Goal: Information Seeking & Learning: Learn about a topic

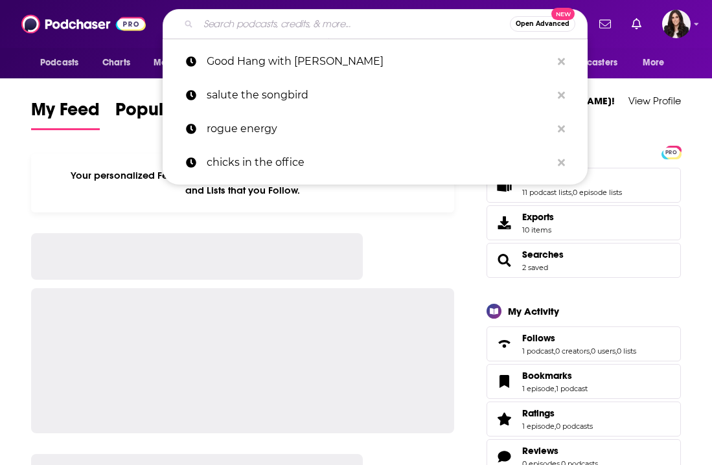
click at [375, 25] on input "Search podcasts, credits, & more..." at bounding box center [354, 24] width 312 height 21
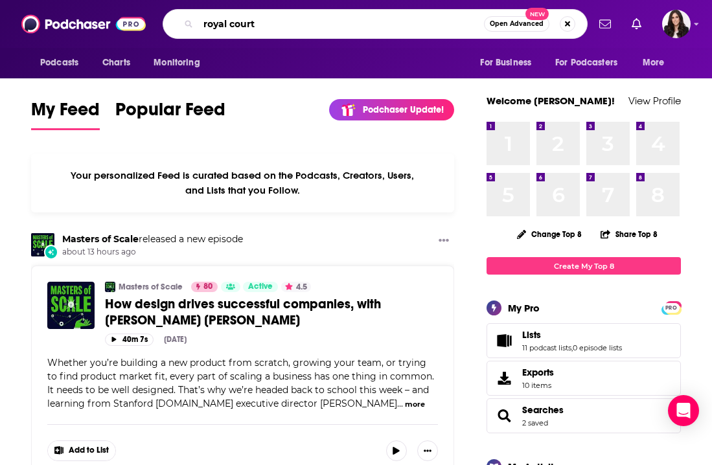
type input "royal court"
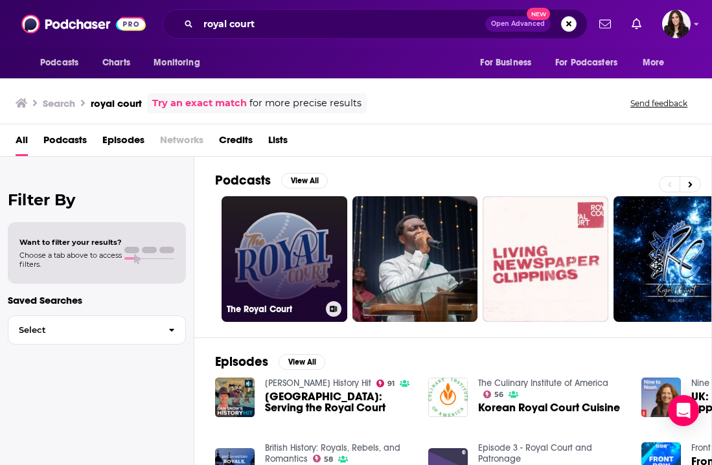
click at [276, 246] on link "The Royal Court" at bounding box center [285, 259] width 126 height 126
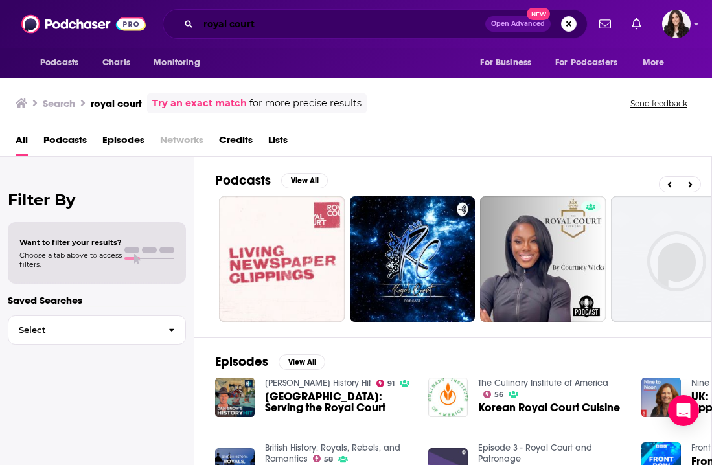
click at [280, 31] on input "royal court" at bounding box center [341, 24] width 287 height 21
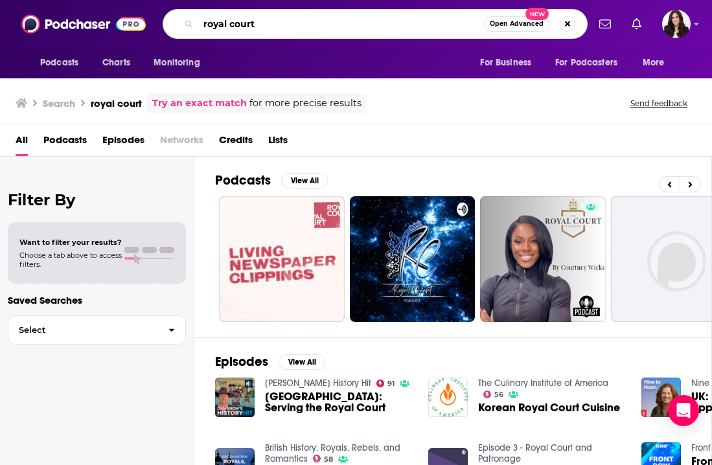
click at [280, 31] on input "royal court" at bounding box center [341, 24] width 286 height 21
type input "[PERSON_NAME]"
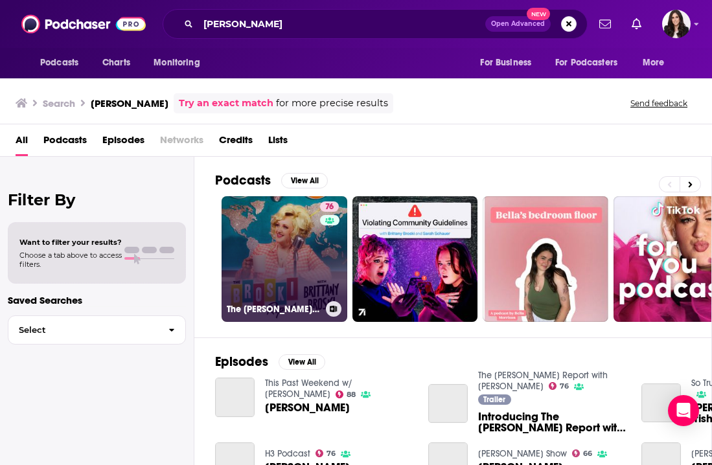
click at [276, 267] on link "76 The [PERSON_NAME] Report with [PERSON_NAME]" at bounding box center [285, 259] width 126 height 126
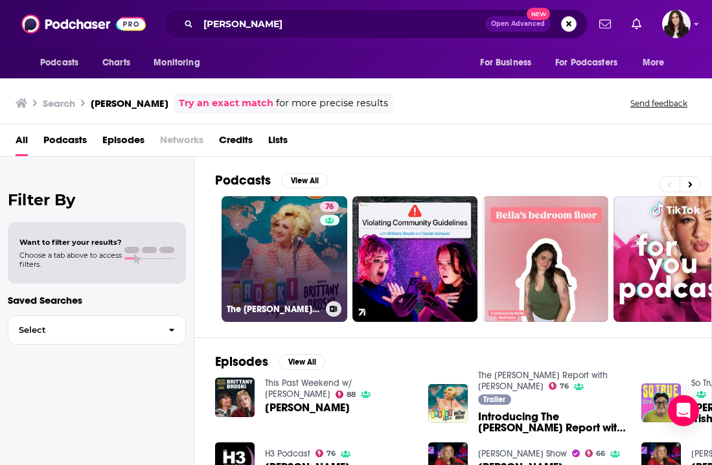
scroll to position [-1, 0]
click at [297, 217] on link "76 The [PERSON_NAME] Report with [PERSON_NAME]" at bounding box center [285, 259] width 126 height 126
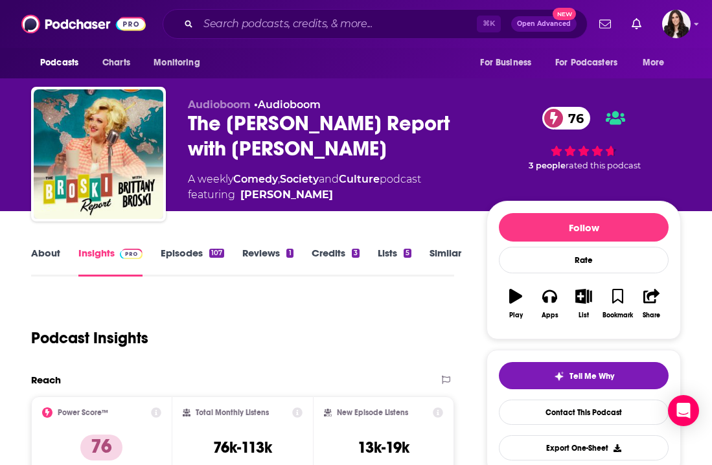
click at [287, 200] on link "[PERSON_NAME]" at bounding box center [286, 195] width 93 height 16
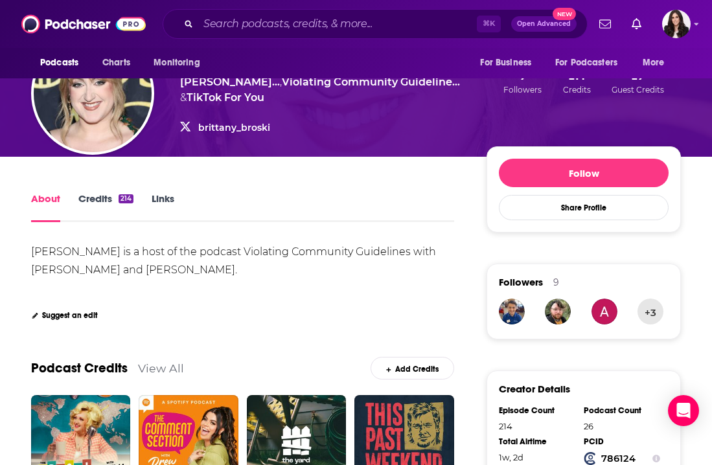
scroll to position [75, 0]
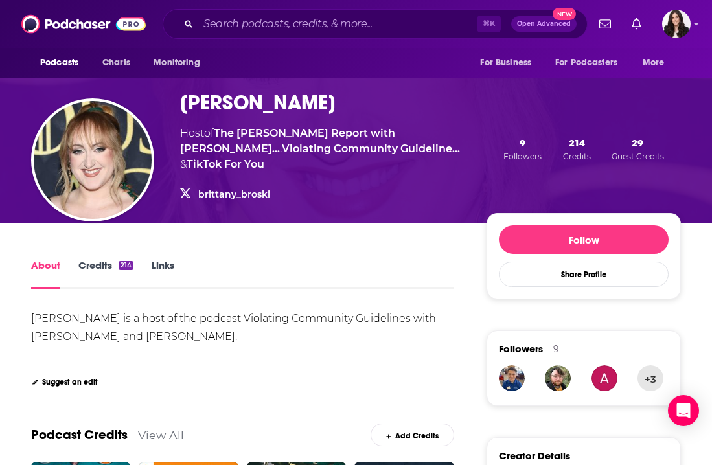
click at [102, 259] on link "Credits 214" at bounding box center [105, 274] width 55 height 30
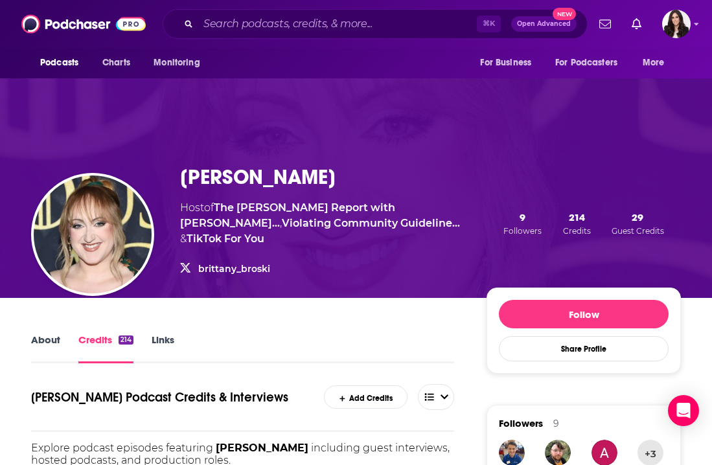
scroll to position [301, 0]
